Goal: Check status: Check status

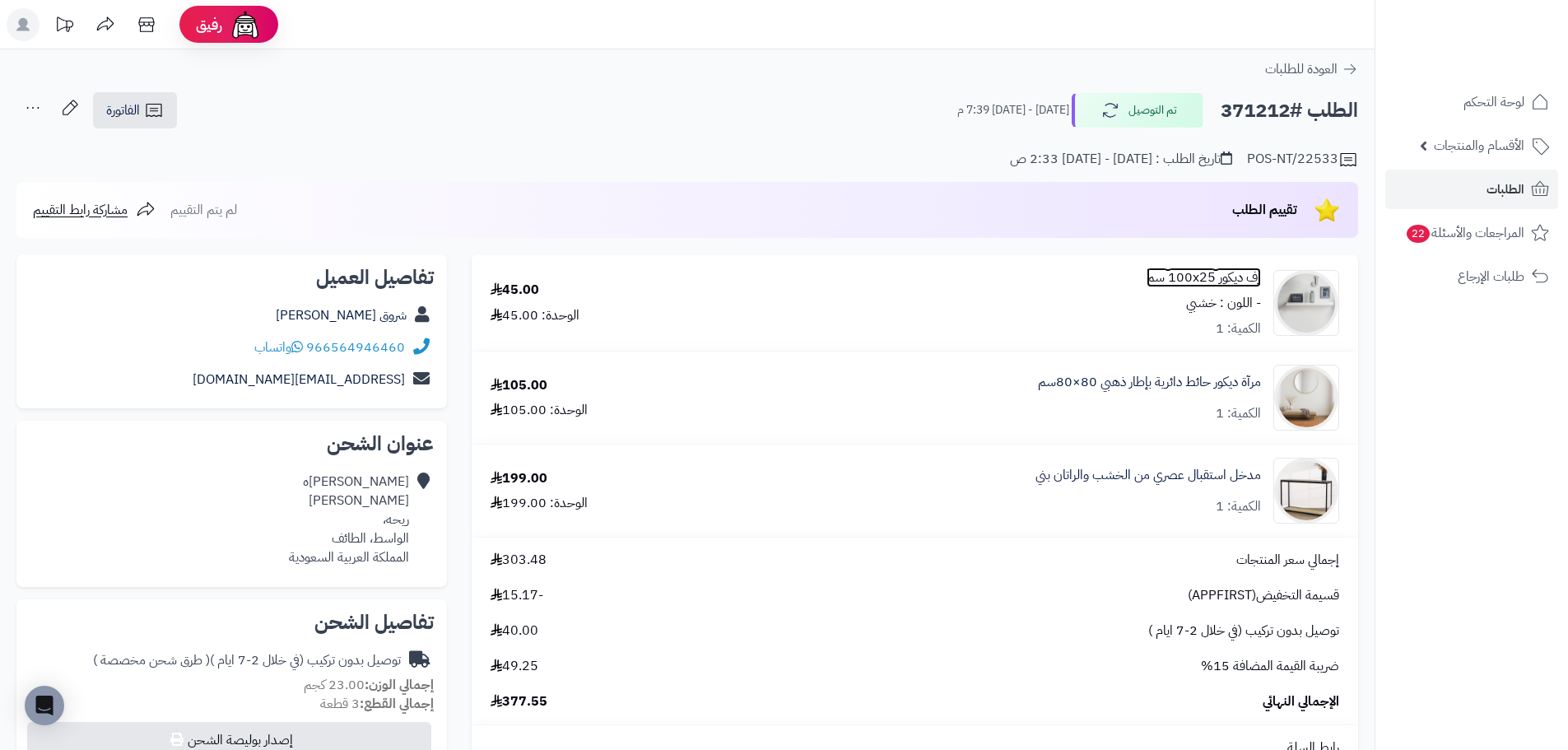
click at [1206, 273] on link "رف ديكور 100x25 سم" at bounding box center [1203, 278] width 115 height 19
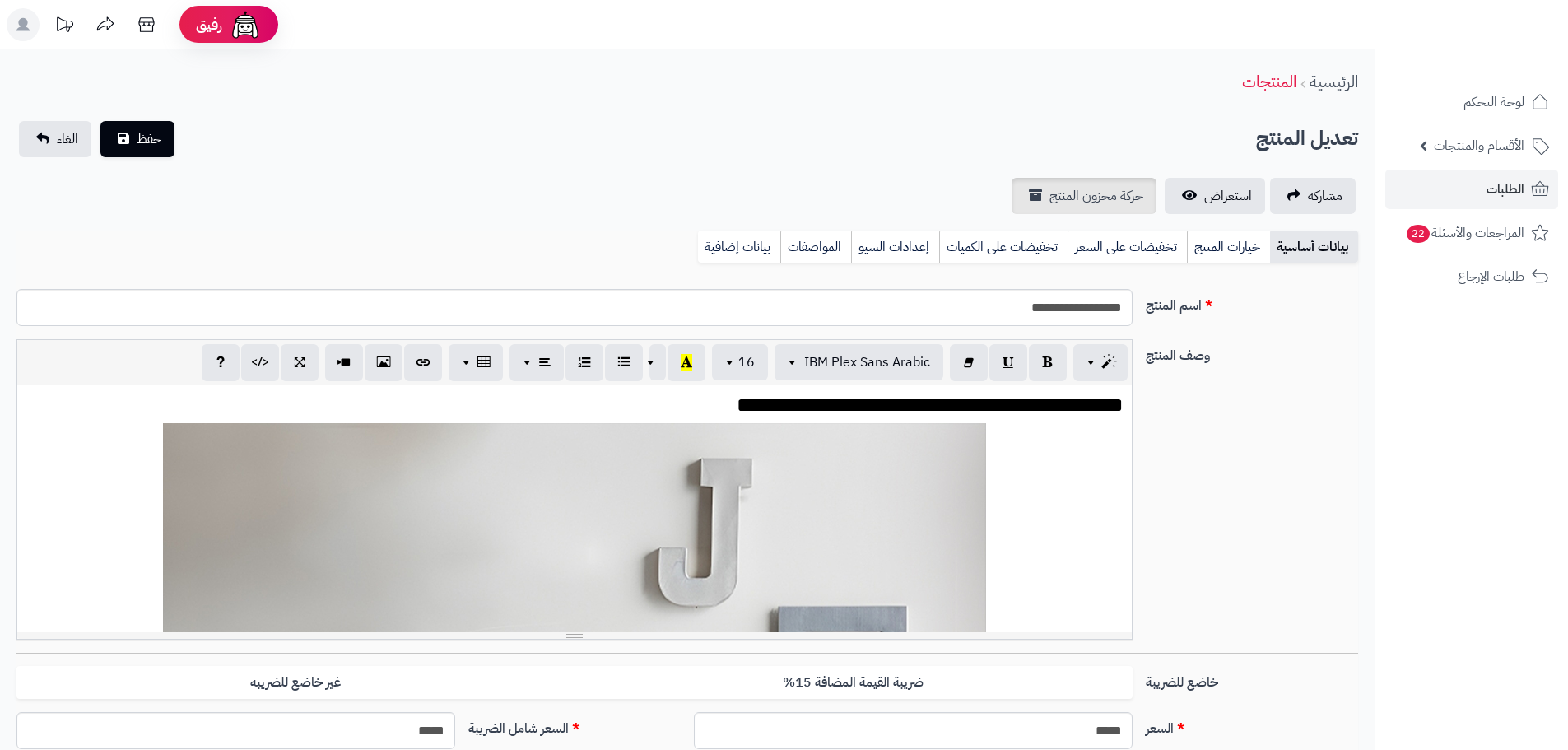
scroll to position [300, 0]
click at [1221, 184] on link "استعراض" at bounding box center [1215, 196] width 101 height 37
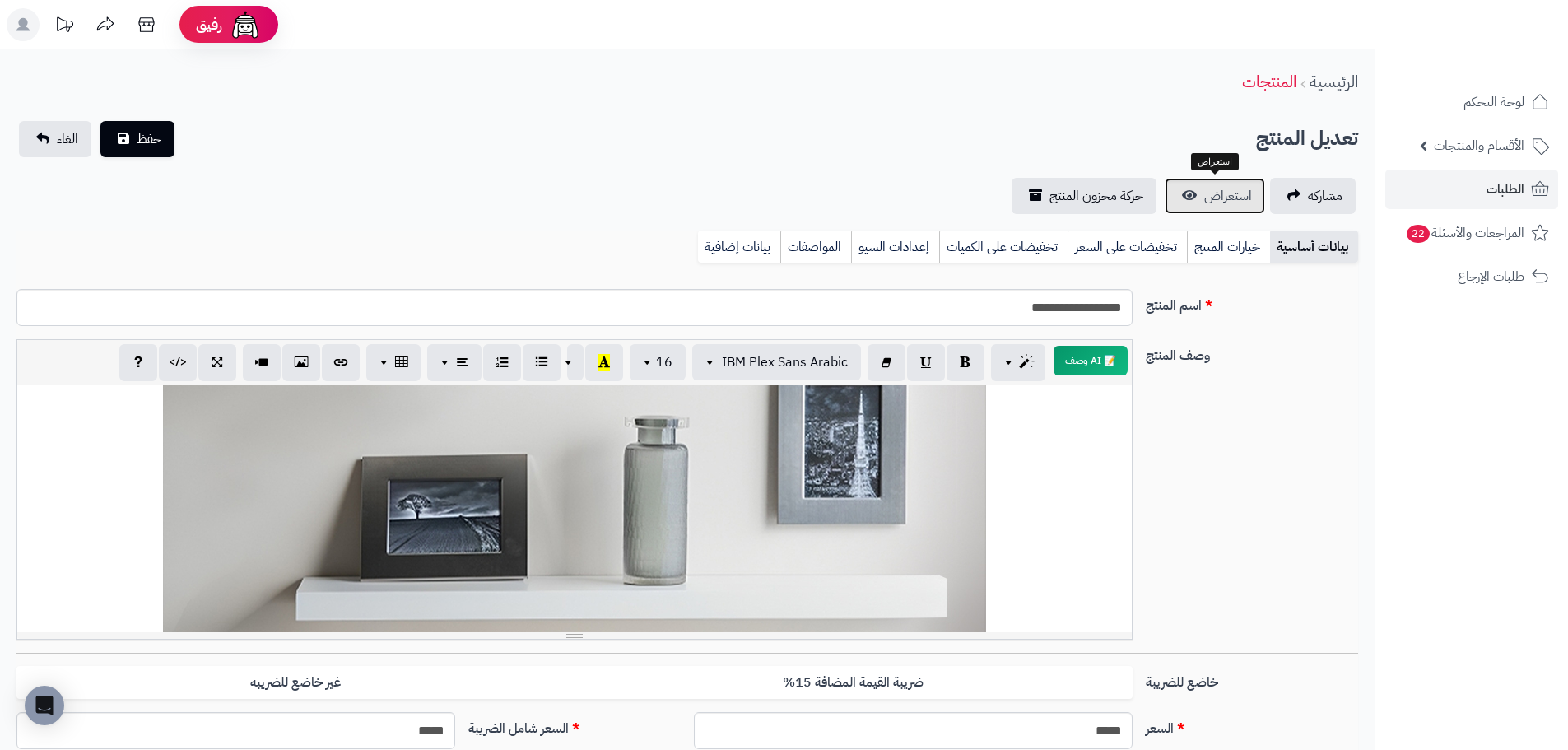
scroll to position [247, 0]
click at [397, 534] on div "**********" at bounding box center [574, 509] width 1114 height 247
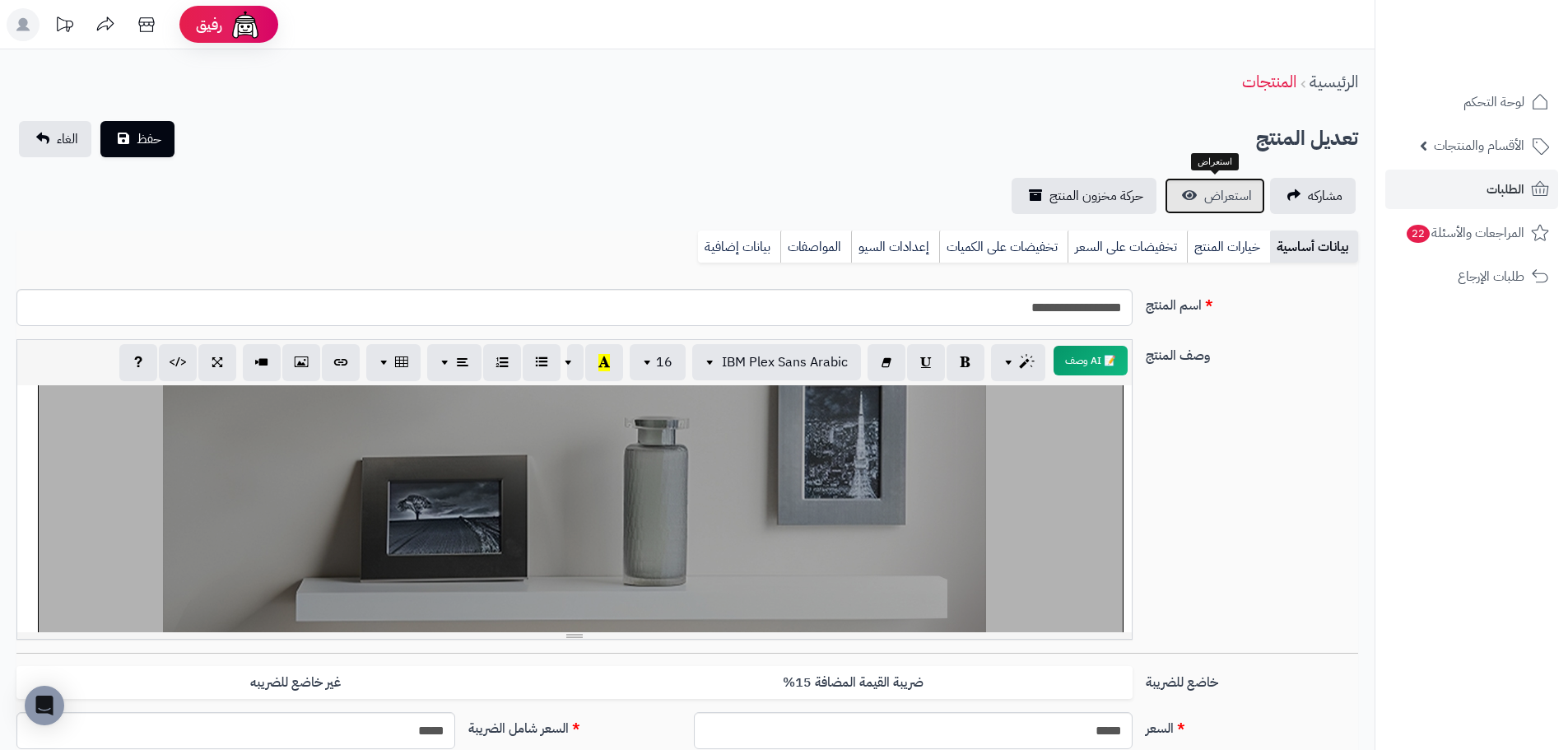
click at [1193, 198] on link "استعراض" at bounding box center [1215, 196] width 101 height 37
click at [1492, 189] on span "الطلبات" at bounding box center [1505, 189] width 38 height 23
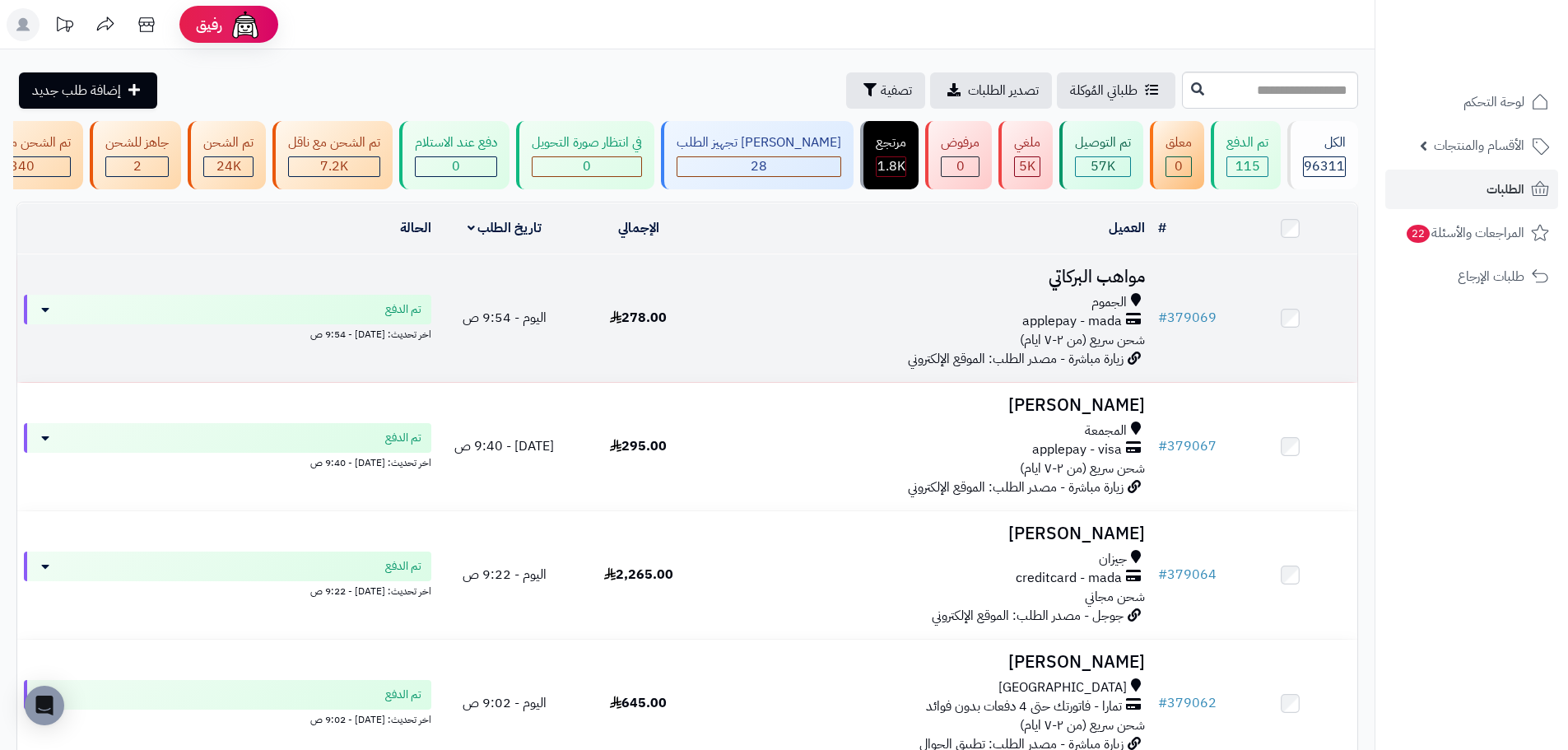
click at [708, 337] on td "مواهب البركاتي الجموم applepay - mada شحن سريع (من ٢-٧ ايام) زيارة مباشرة - مصد…" at bounding box center [928, 317] width 446 height 127
click at [621, 346] on td "278.00" at bounding box center [638, 317] width 134 height 127
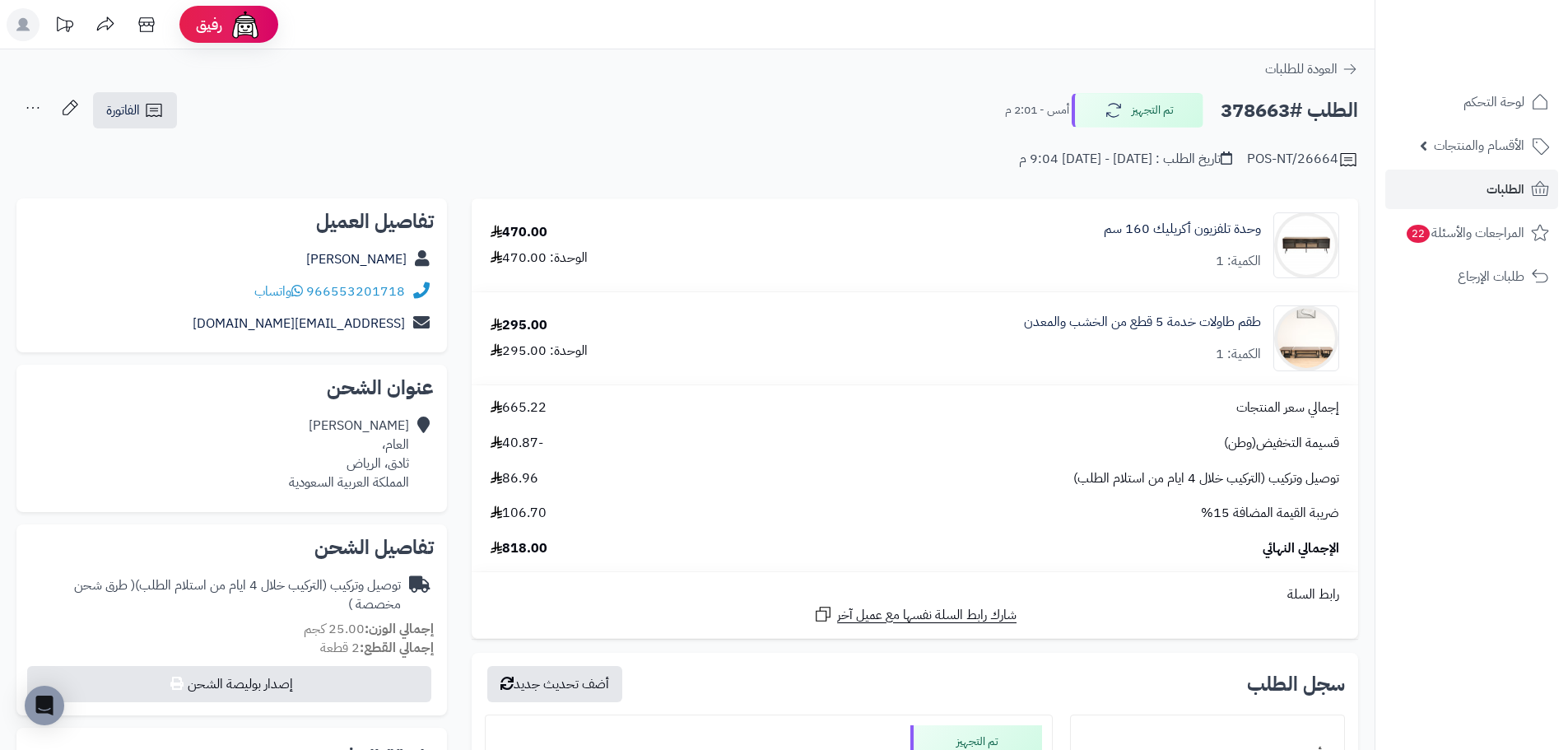
click at [1262, 109] on h2 "الطلب #378663" at bounding box center [1288, 111] width 137 height 34
copy h2 "378663"
